Goal: Navigation & Orientation: Find specific page/section

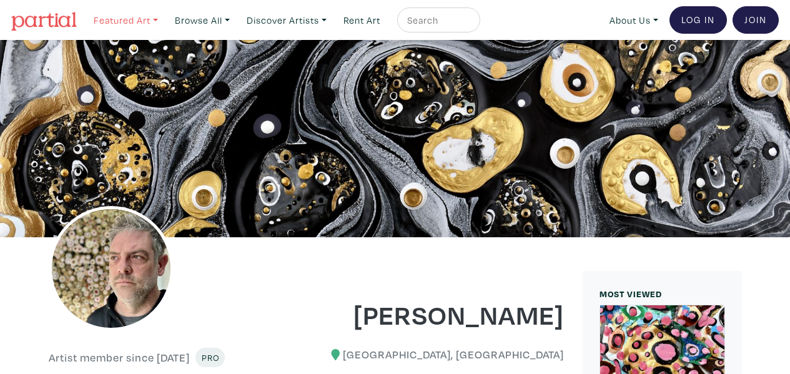
click at [154, 19] on link "Featured Art" at bounding box center [126, 20] width 76 height 26
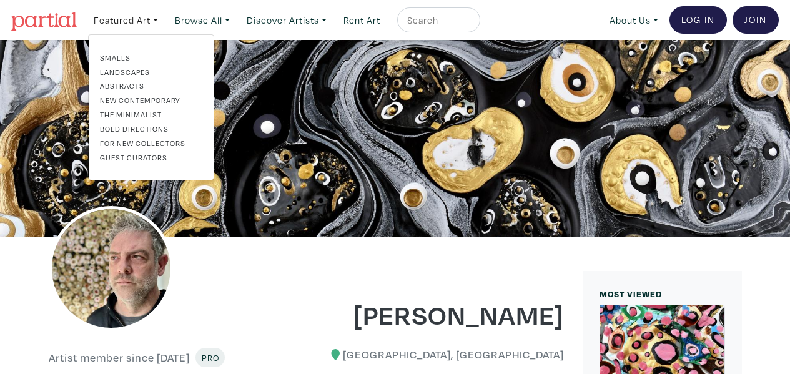
click at [132, 84] on link "Abstracts" at bounding box center [151, 85] width 102 height 11
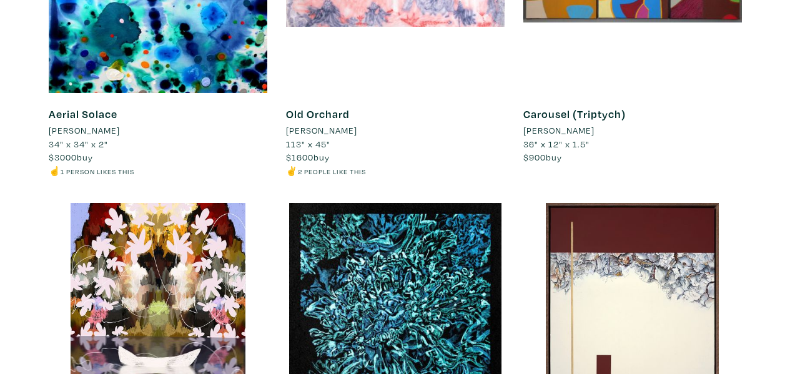
scroll to position [1125, 0]
